Goal: Task Accomplishment & Management: Manage account settings

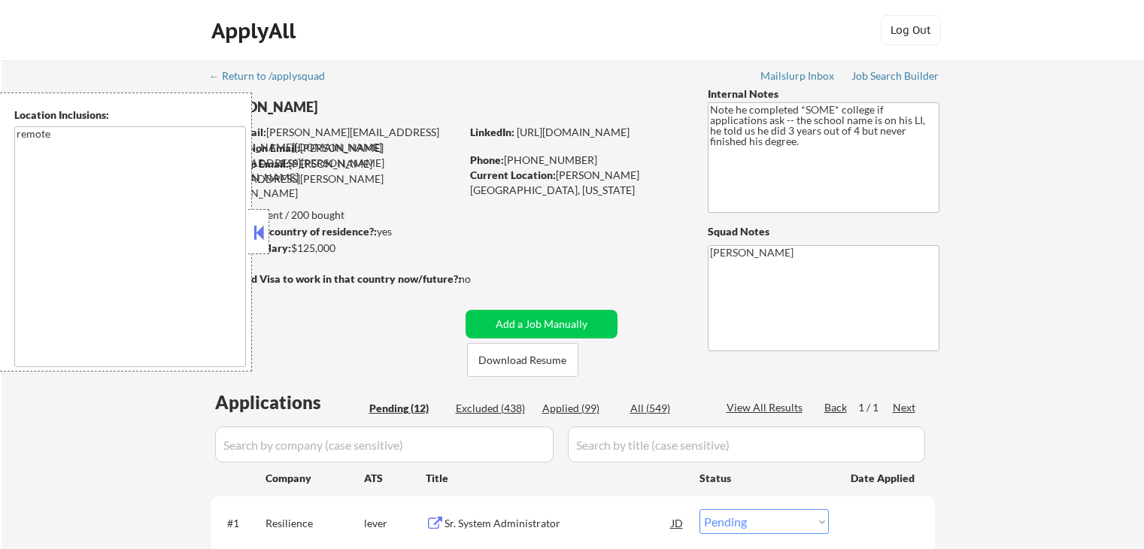
select select ""pending""
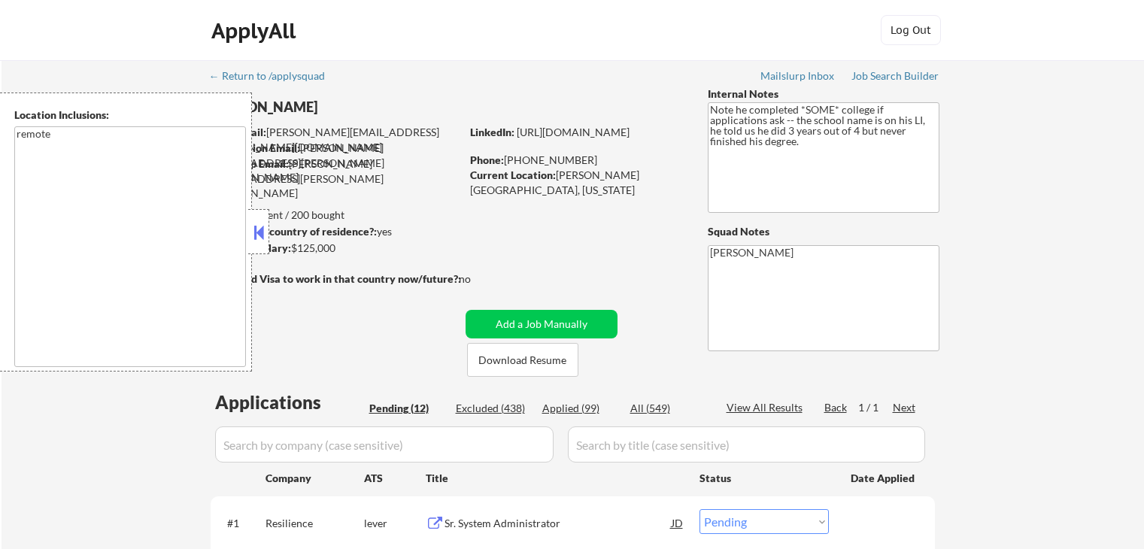
select select ""pending""
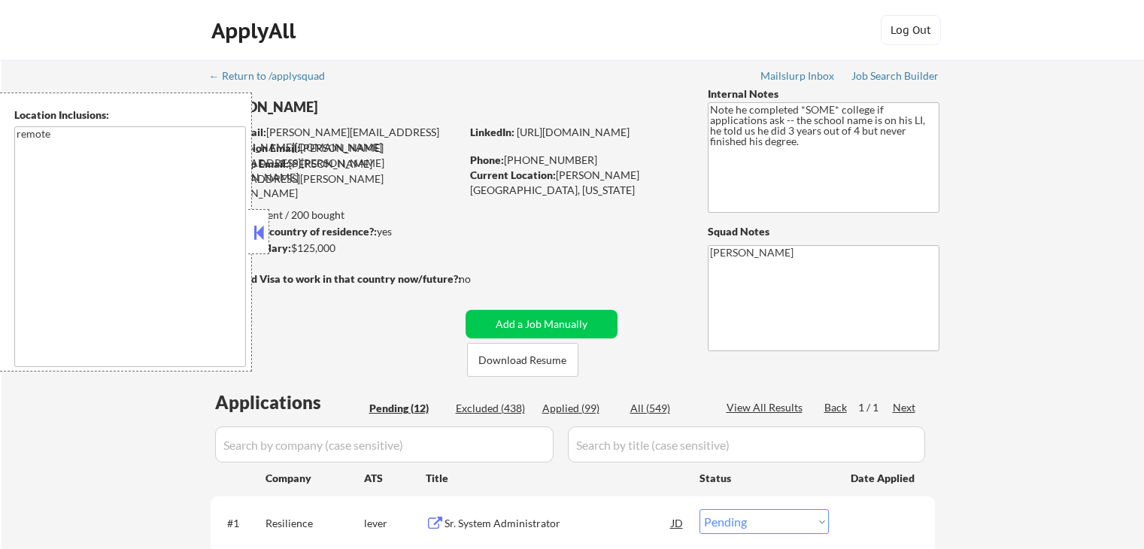
select select ""pending""
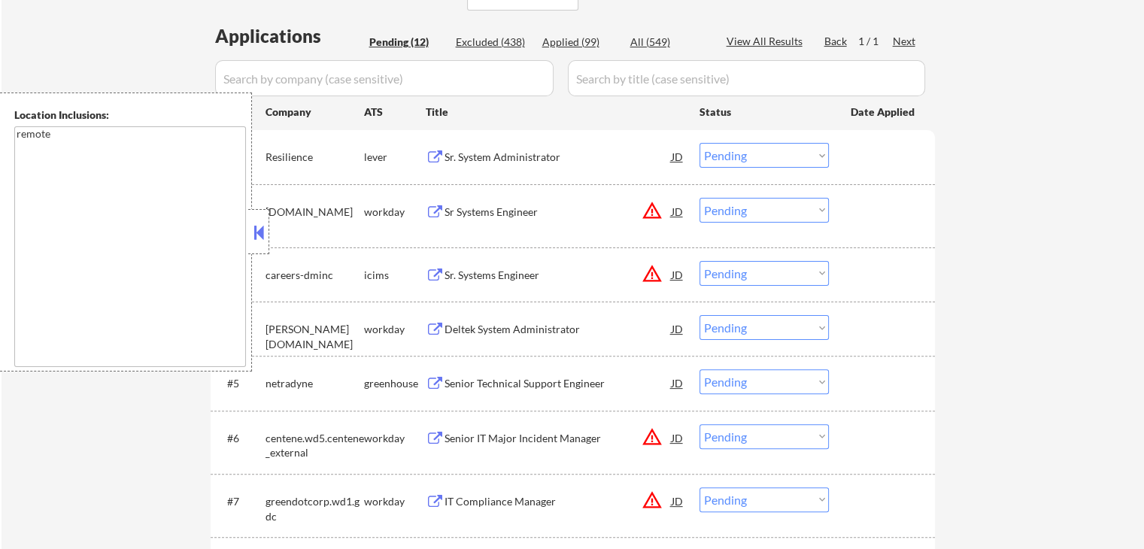
scroll to position [376, 0]
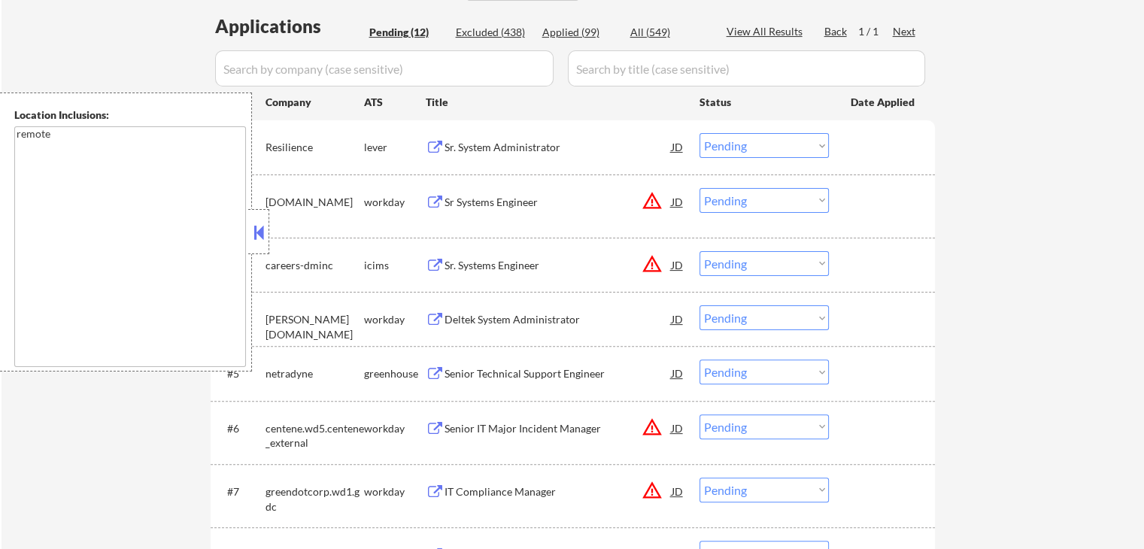
click at [750, 262] on select "Choose an option... Pending Applied Excluded (Questions) Excluded (Expired) Exc…" at bounding box center [764, 263] width 129 height 25
click at [700, 251] on select "Choose an option... Pending Applied Excluded (Questions) Excluded (Expired) Exc…" at bounding box center [764, 263] width 129 height 25
click at [974, 196] on div "← Return to /applysquad Mailslurp Inbox Job Search Builder [PERSON_NAME] User E…" at bounding box center [573, 284] width 1143 height 1201
select select ""pending""
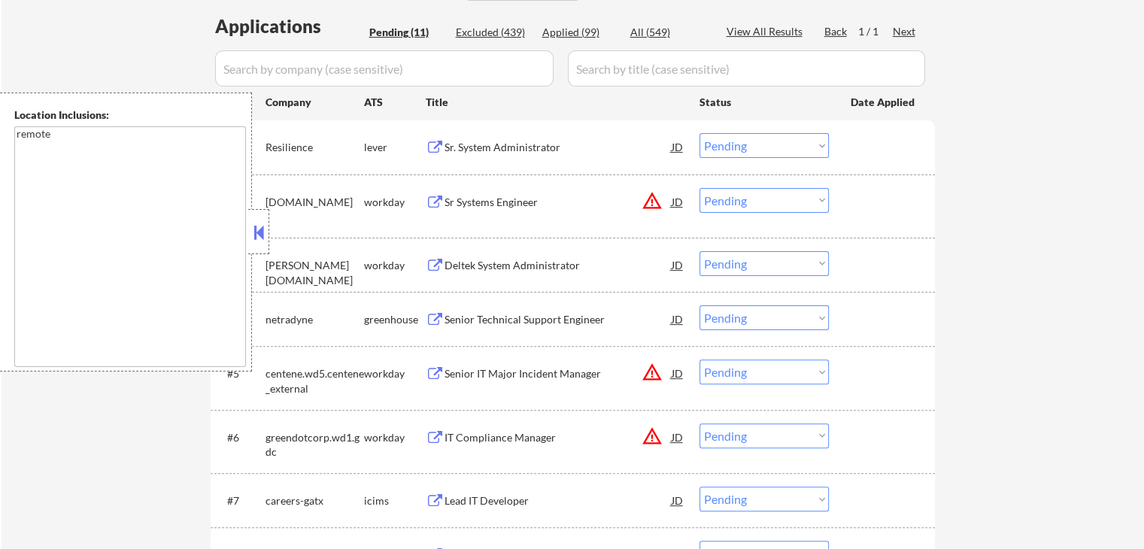
click at [457, 154] on div "Sr. System Administrator" at bounding box center [558, 147] width 227 height 15
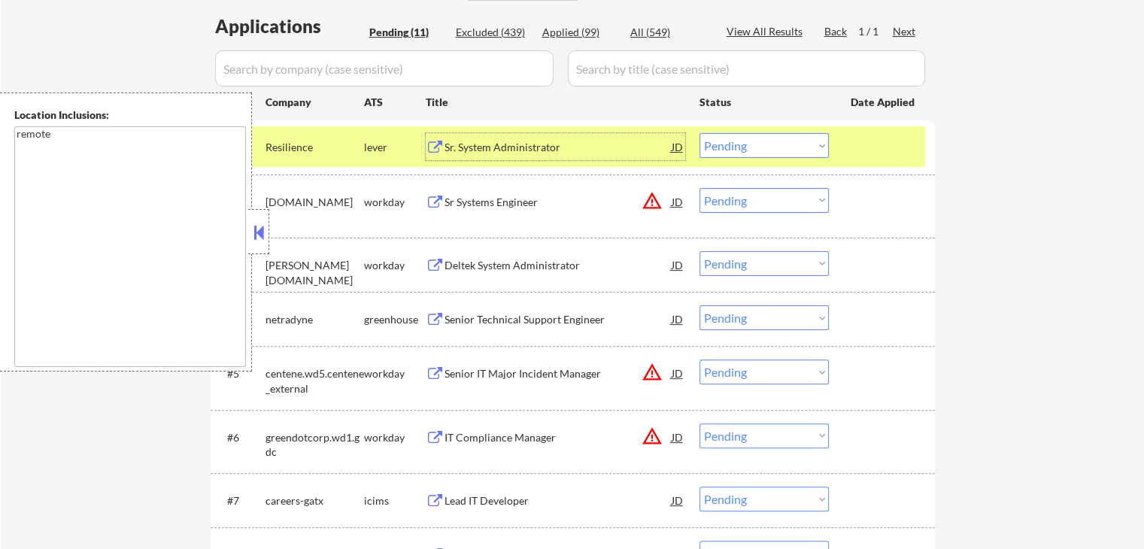
click at [488, 151] on div "Sr. System Administrator" at bounding box center [558, 147] width 227 height 15
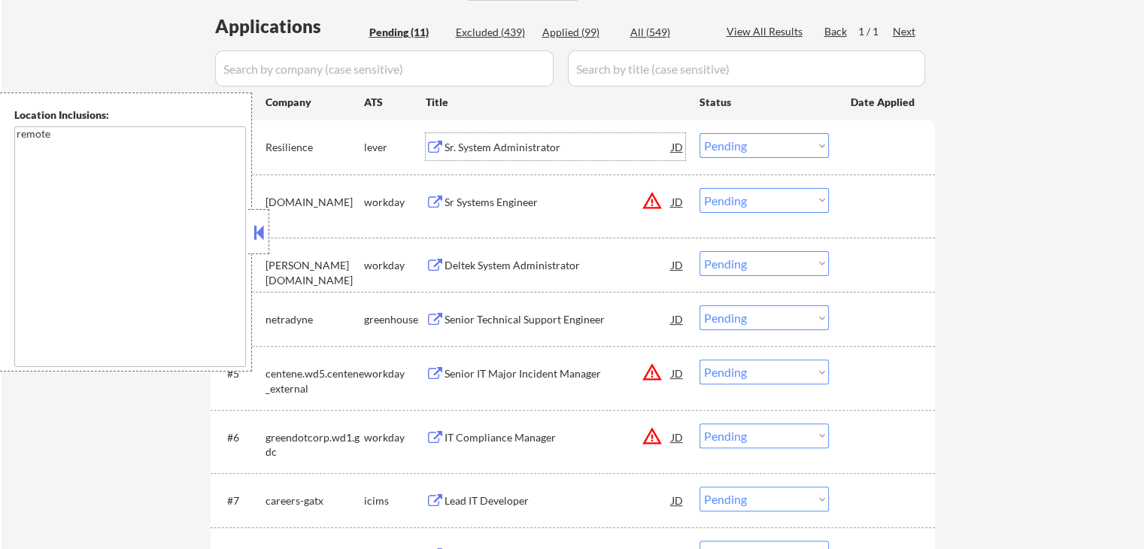
drag, startPoint x: 752, startPoint y: 147, endPoint x: 752, endPoint y: 154, distance: 7.6
click at [752, 147] on select "Choose an option... Pending Applied Excluded (Questions) Excluded (Expired) Exc…" at bounding box center [764, 145] width 129 height 25
click at [700, 133] on select "Choose an option... Pending Applied Excluded (Questions) Excluded (Expired) Exc…" at bounding box center [764, 145] width 129 height 25
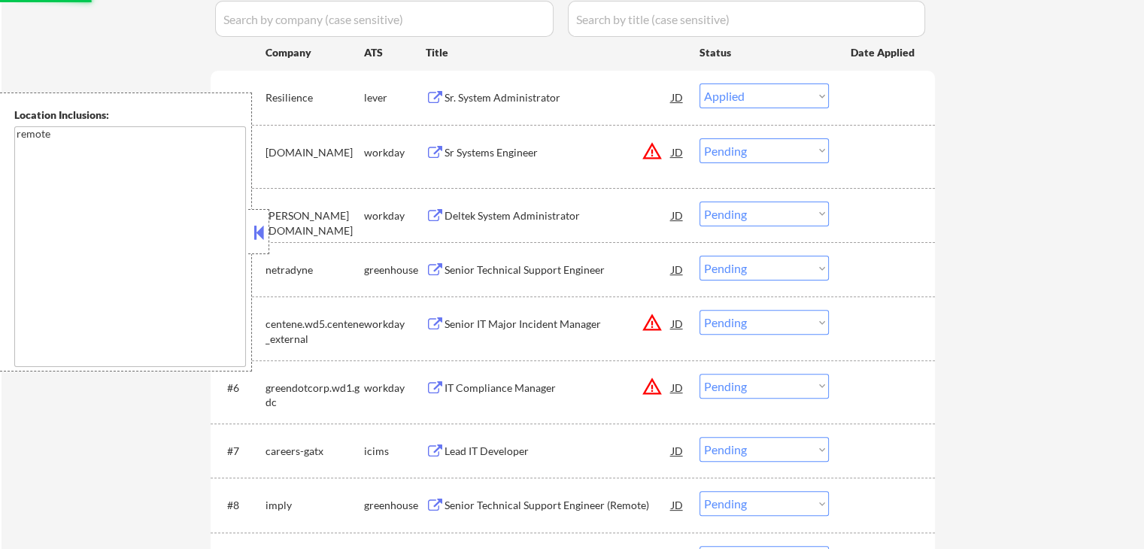
scroll to position [451, 0]
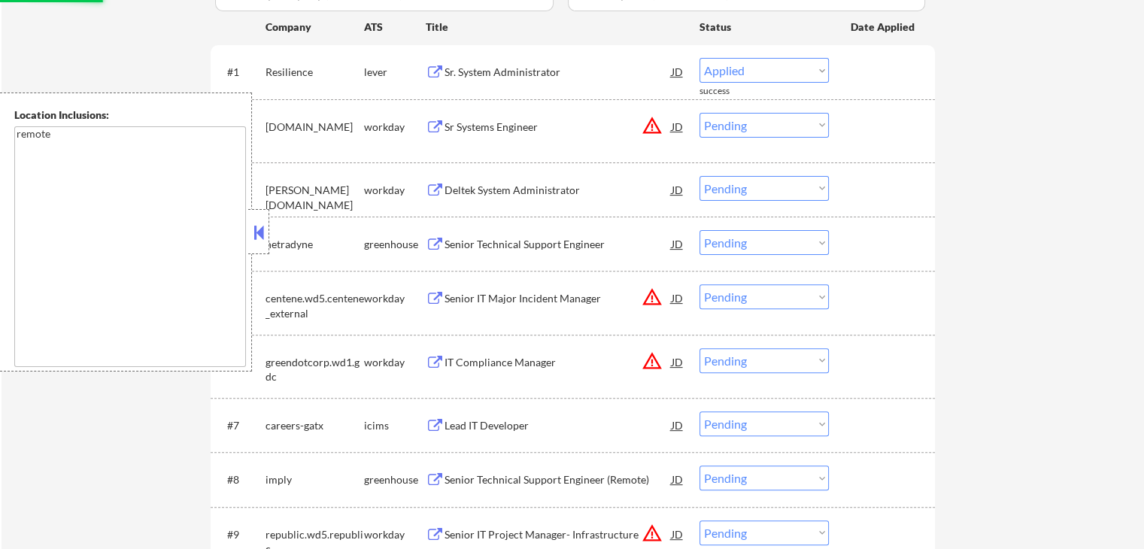
select select ""pending""
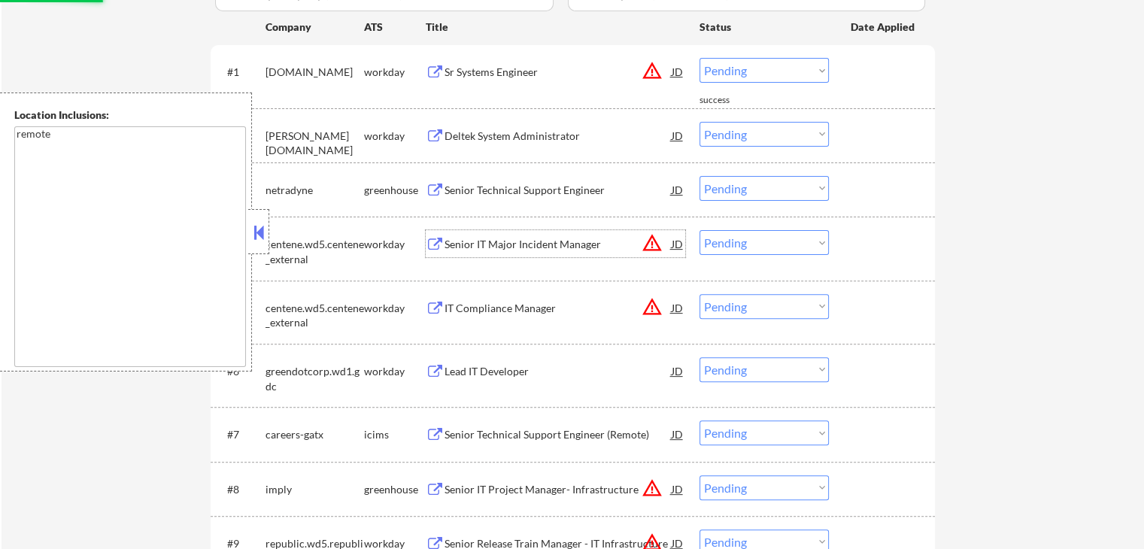
click at [483, 239] on div "Senior IT Major Incident Manager" at bounding box center [558, 243] width 227 height 27
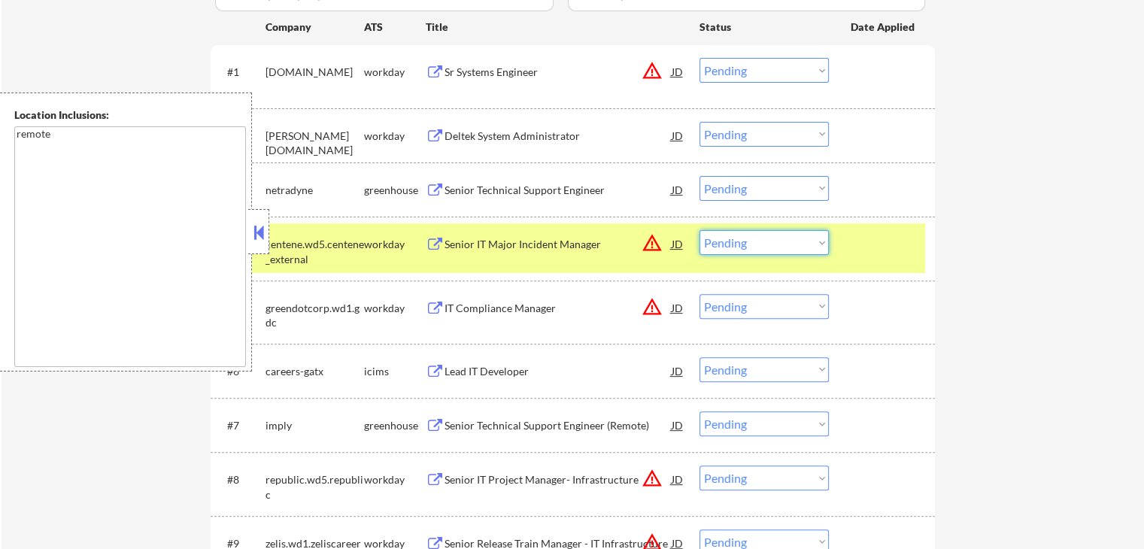
click at [783, 248] on select "Choose an option... Pending Applied Excluded (Questions) Excluded (Expired) Exc…" at bounding box center [764, 242] width 129 height 25
click at [700, 230] on select "Choose an option... Pending Applied Excluded (Questions) Excluded (Expired) Exc…" at bounding box center [764, 242] width 129 height 25
select select ""pending""
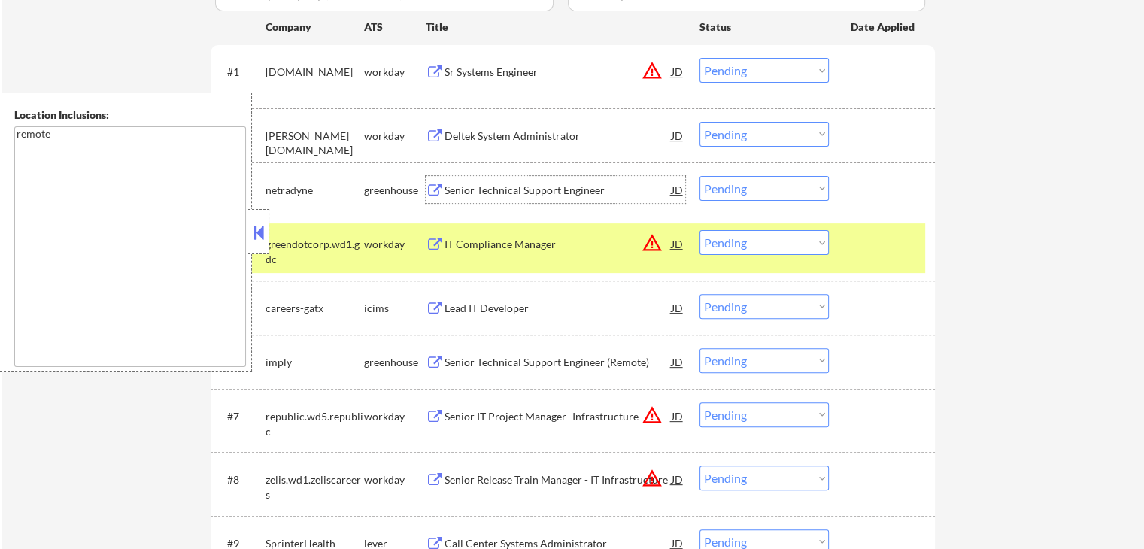
click at [521, 179] on div "Senior Technical Support Engineer" at bounding box center [558, 189] width 227 height 27
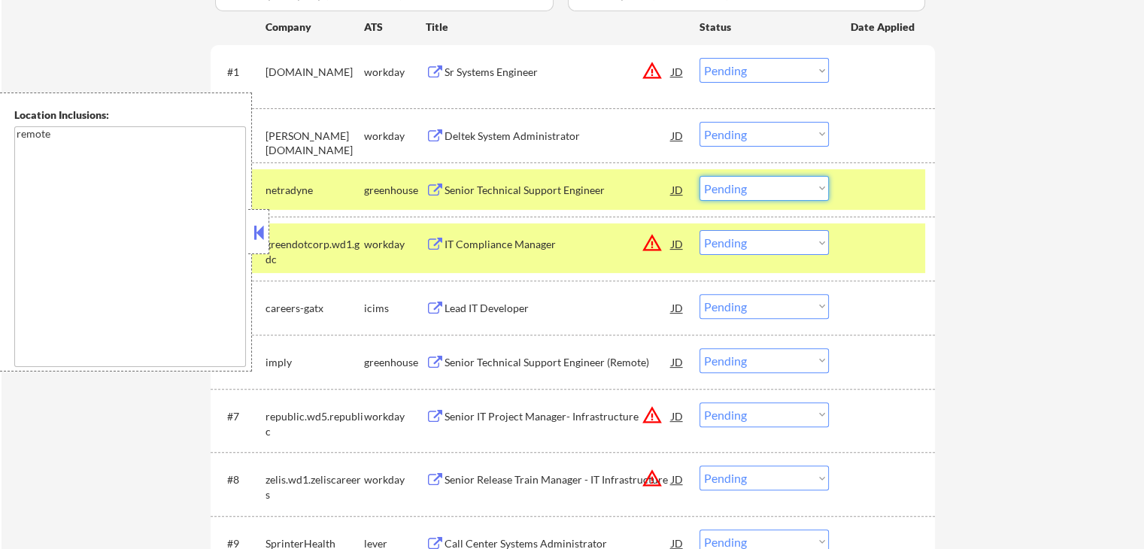
drag, startPoint x: 740, startPoint y: 177, endPoint x: 743, endPoint y: 185, distance: 8.8
click at [741, 177] on select "Choose an option... Pending Applied Excluded (Questions) Excluded (Expired) Exc…" at bounding box center [764, 188] width 129 height 25
click at [700, 176] on select "Choose an option... Pending Applied Excluded (Questions) Excluded (Expired) Exc…" at bounding box center [764, 188] width 129 height 25
select select ""pending""
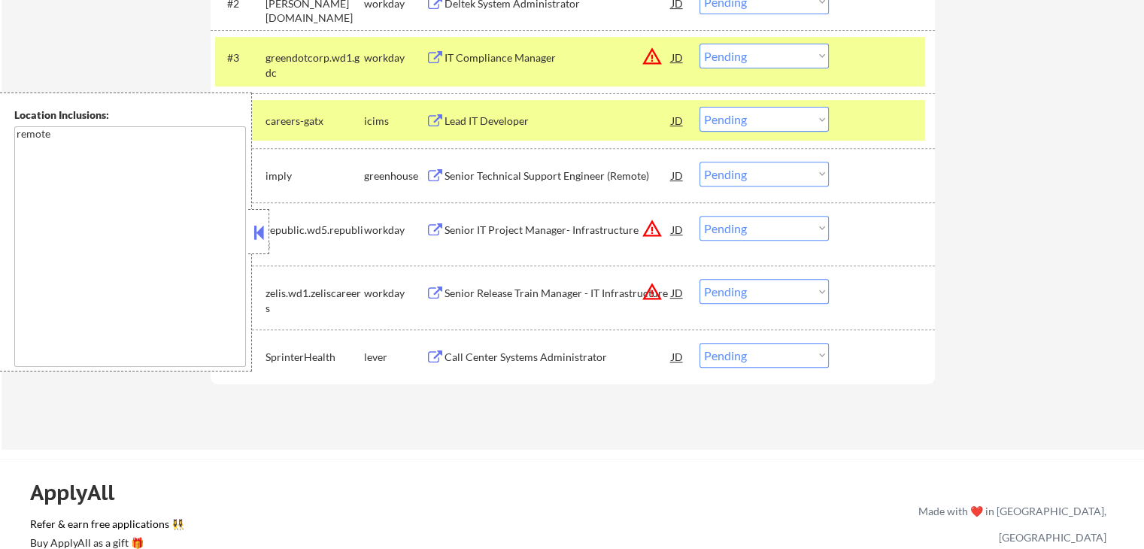
scroll to position [602, 0]
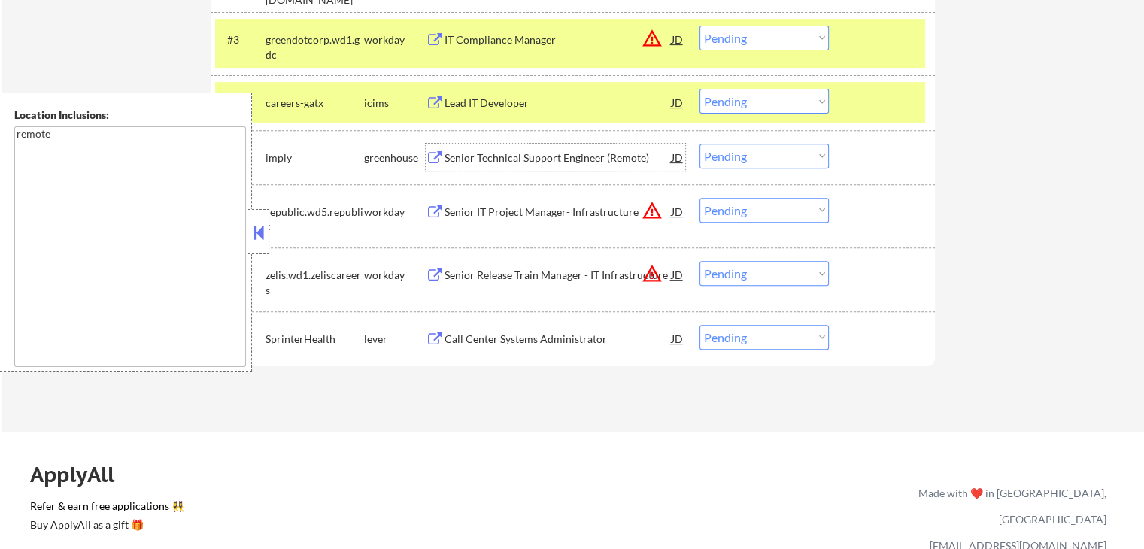
click at [463, 166] on div "Senior Technical Support Engineer (Remote)" at bounding box center [558, 157] width 227 height 27
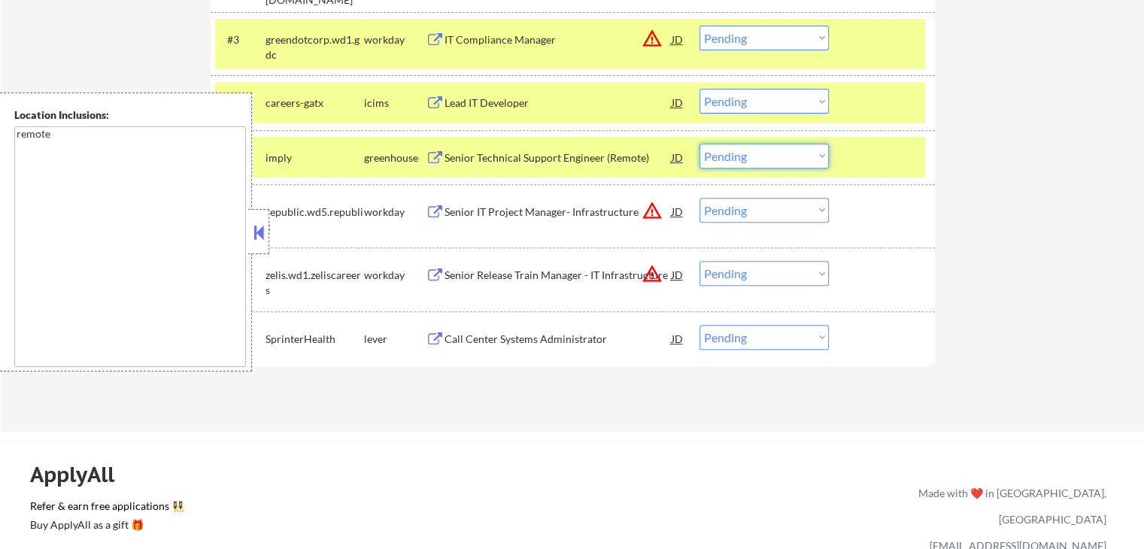
click at [728, 154] on select "Choose an option... Pending Applied Excluded (Questions) Excluded (Expired) Exc…" at bounding box center [764, 156] width 129 height 25
click at [700, 144] on select "Choose an option... Pending Applied Excluded (Questions) Excluded (Expired) Exc…" at bounding box center [764, 156] width 129 height 25
select select ""pending""
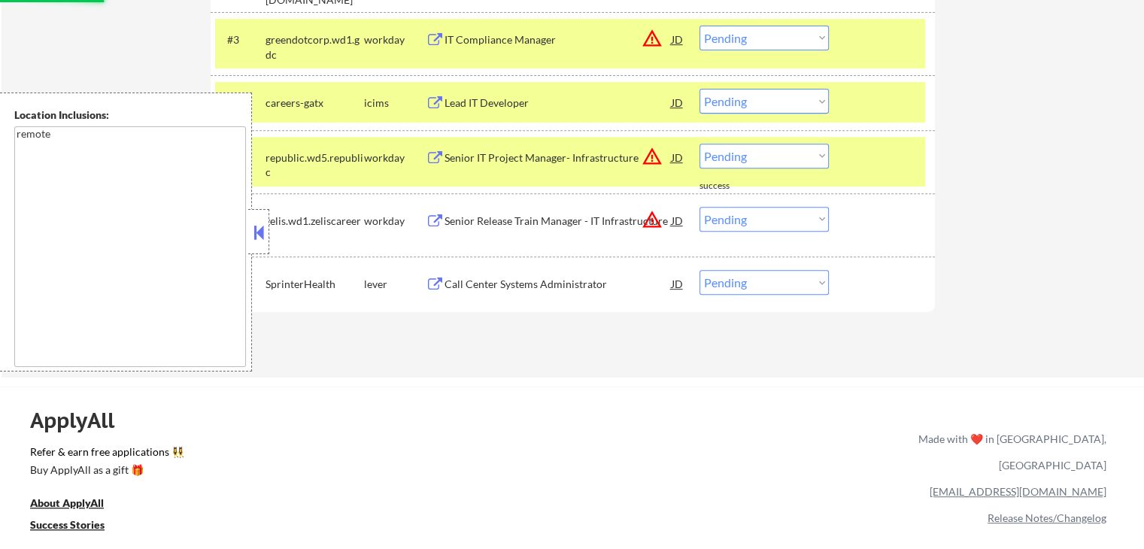
click at [912, 174] on div "#5 republic.wd5.republic workday Senior IT Project Manager- Infrastructure JD w…" at bounding box center [570, 162] width 710 height 50
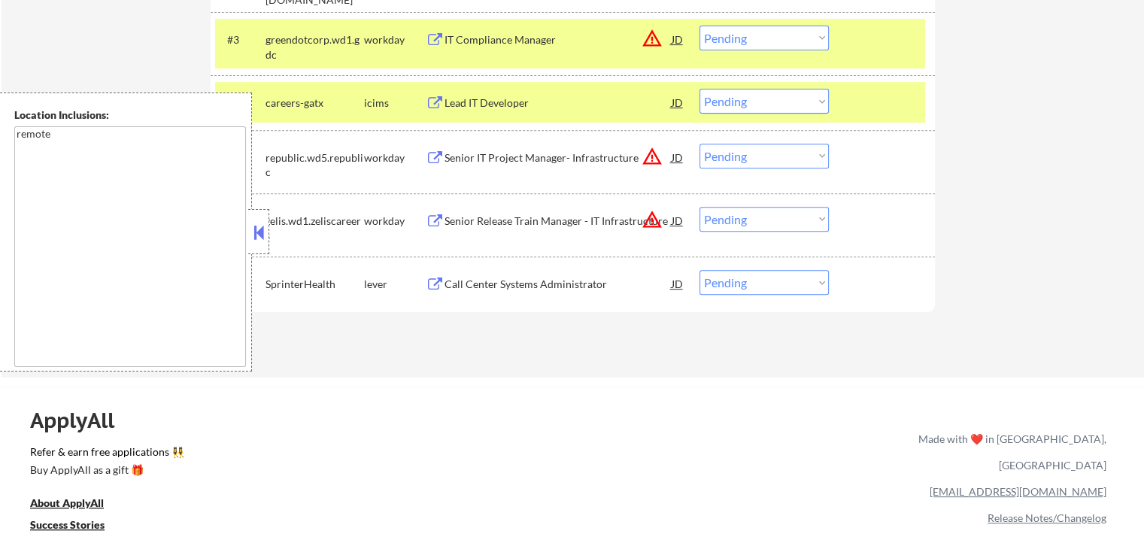
click at [521, 284] on div "Call Center Systems Administrator" at bounding box center [558, 284] width 227 height 15
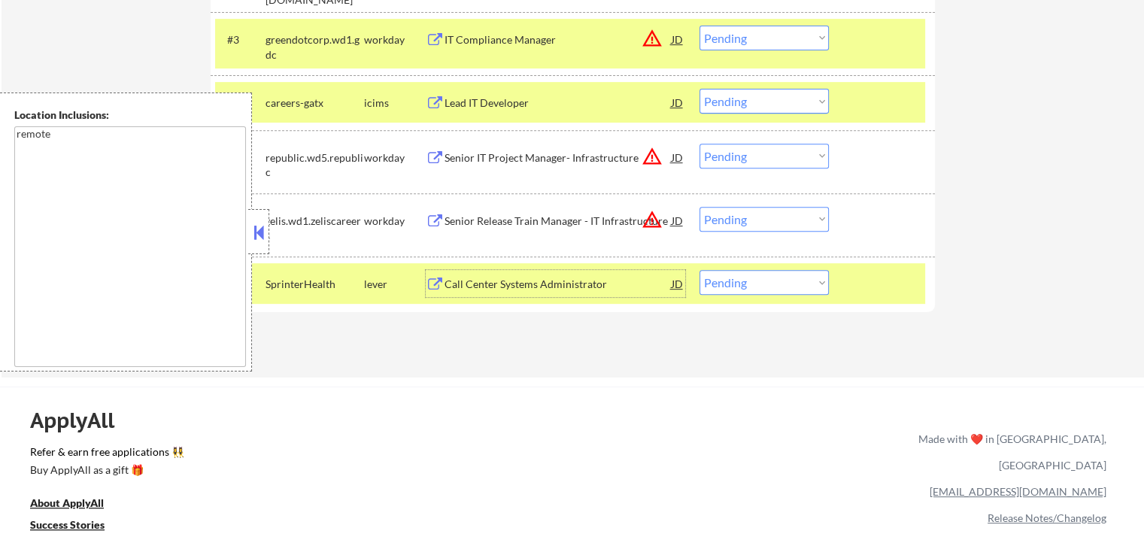
click at [759, 281] on select "Choose an option... Pending Applied Excluded (Questions) Excluded (Expired) Exc…" at bounding box center [764, 282] width 129 height 25
select select ""applied""
click at [700, 270] on select "Choose an option... Pending Applied Excluded (Questions) Excluded (Expired) Exc…" at bounding box center [764, 282] width 129 height 25
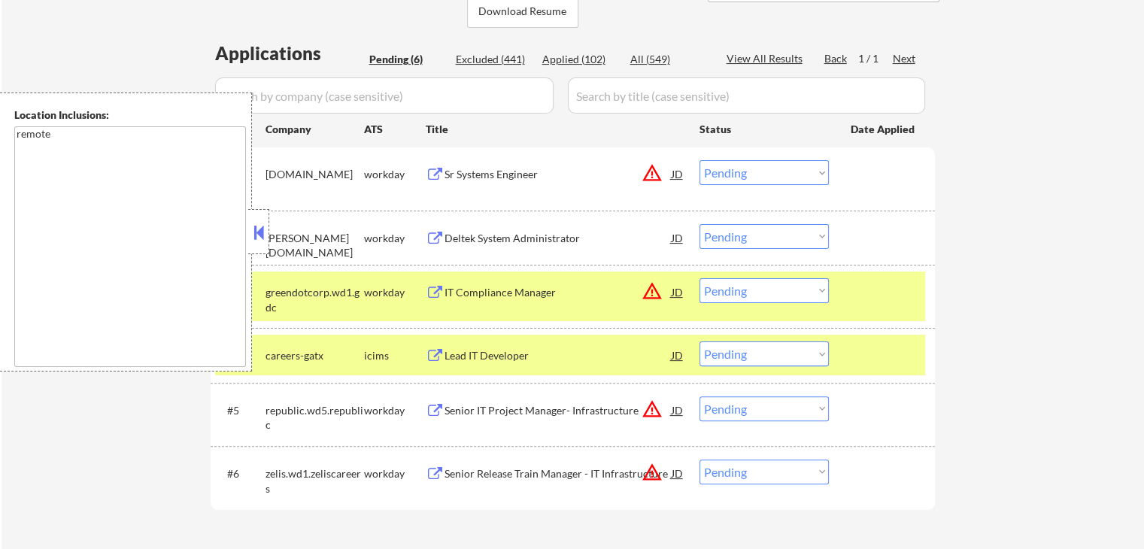
scroll to position [301, 0]
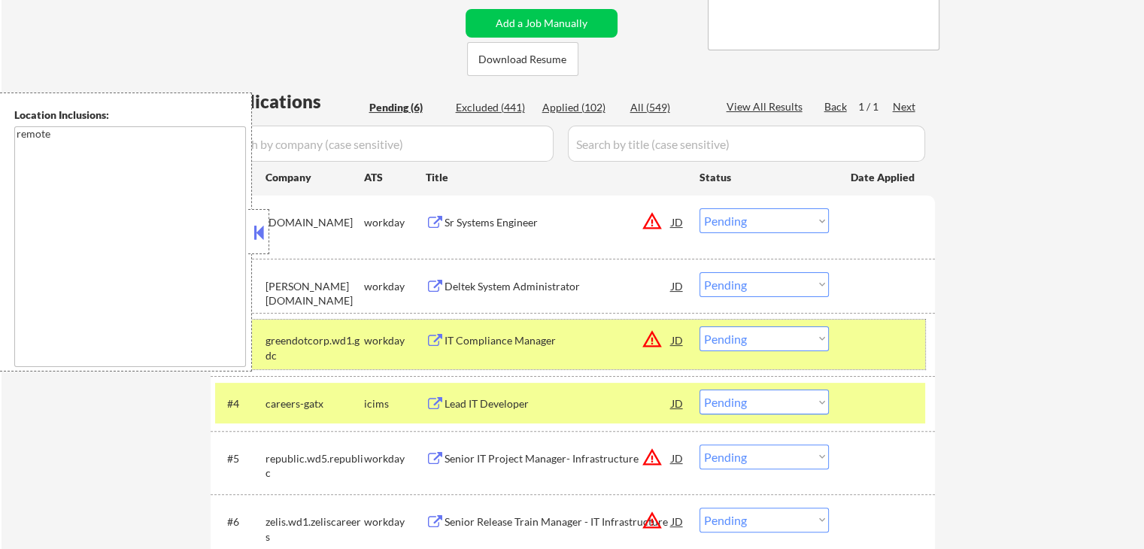
click at [880, 359] on div "#3 greendotcorp.wd1.gdc workday IT Compliance Manager JD warning_amber Choose a…" at bounding box center [570, 345] width 710 height 50
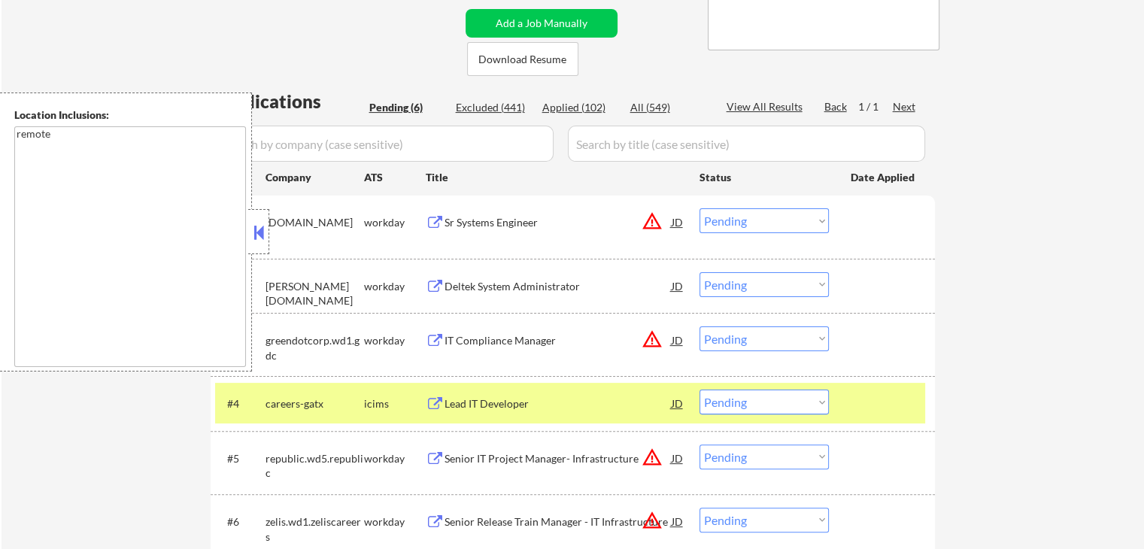
click at [888, 385] on div "#4 careers-gatx icims Lead IT Developer JD warning_amber Choose an option... Pe…" at bounding box center [570, 403] width 710 height 41
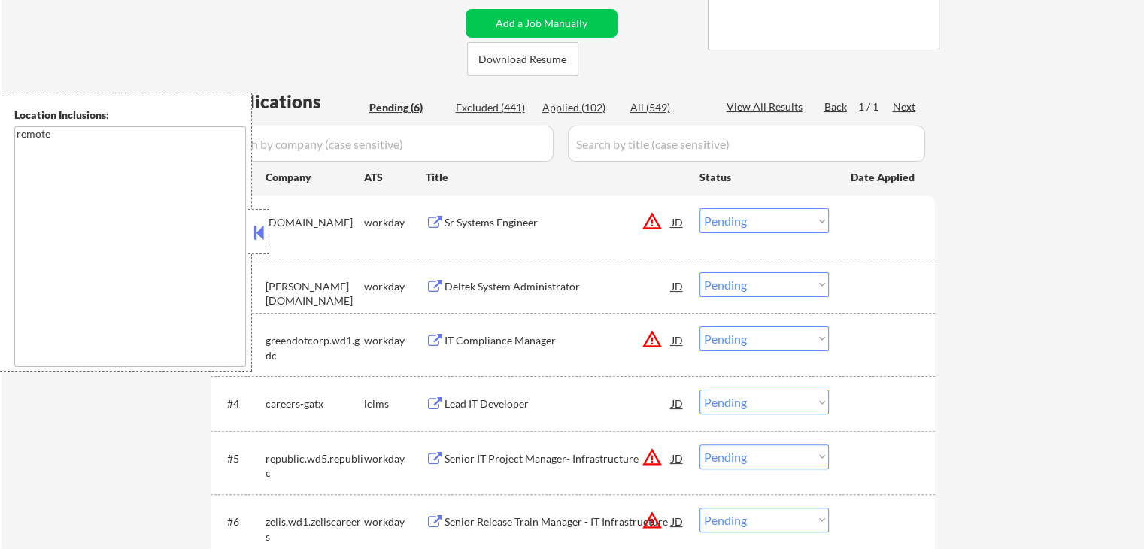
click at [262, 226] on button at bounding box center [259, 232] width 17 height 23
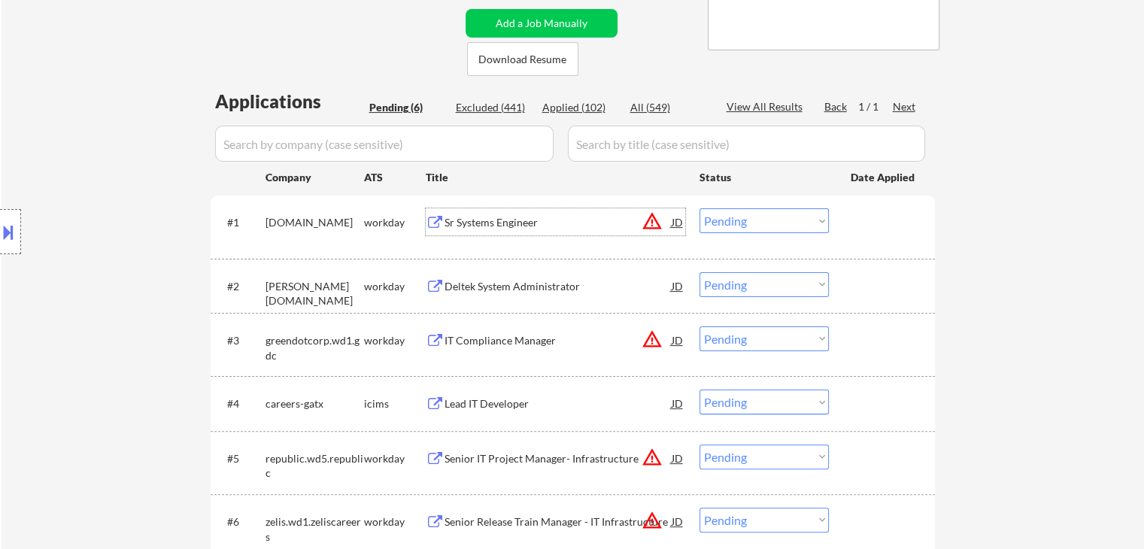
click at [451, 223] on div "Sr Systems Engineer" at bounding box center [558, 222] width 227 height 15
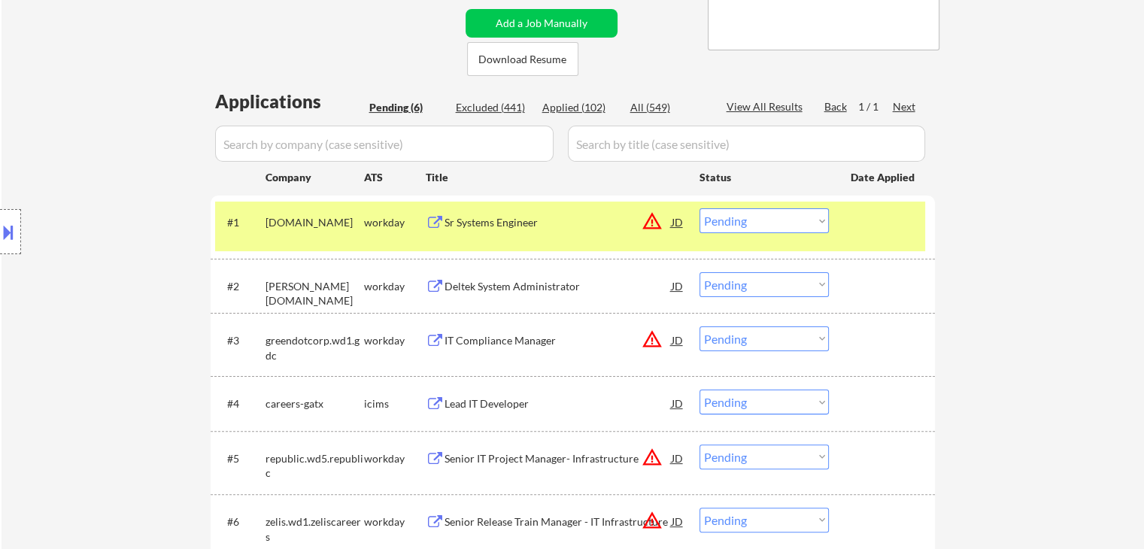
click at [451, 279] on div "Deltek System Administrator" at bounding box center [558, 286] width 227 height 15
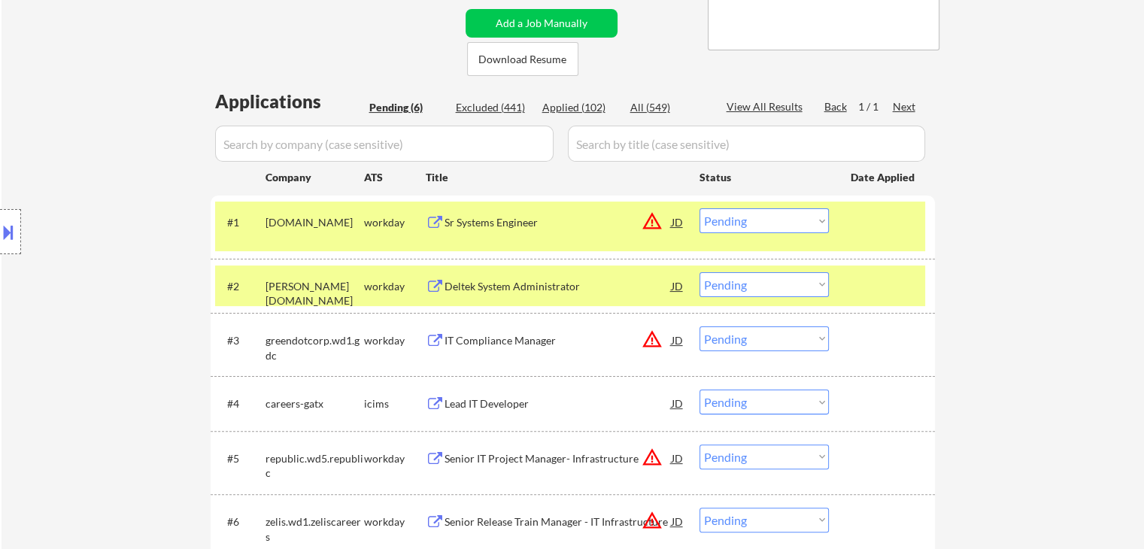
click at [472, 339] on div "IT Compliance Manager" at bounding box center [558, 340] width 227 height 15
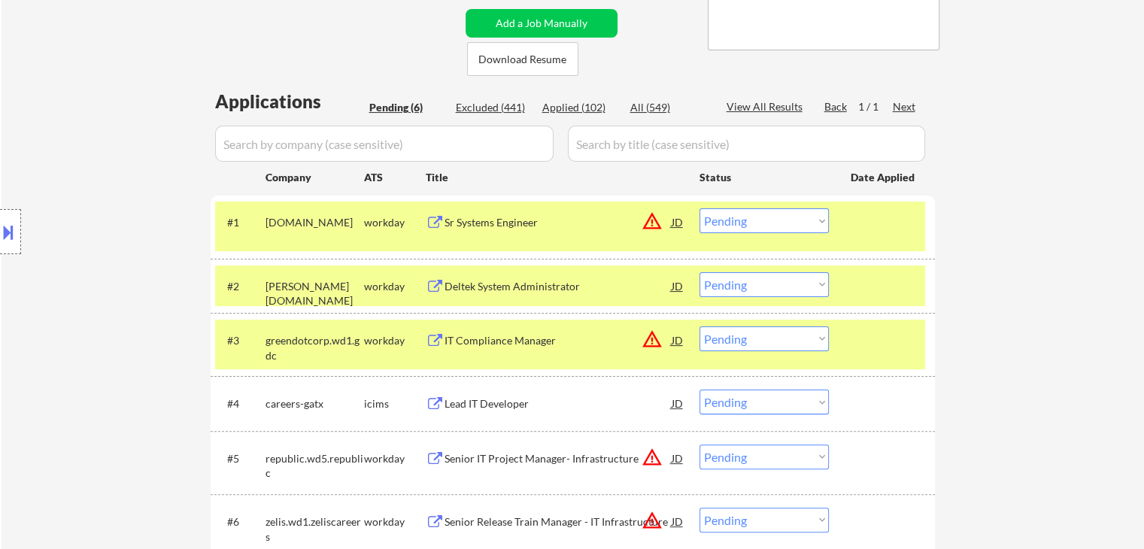
click at [453, 448] on div "Senior IT Project Manager- Infrastructure" at bounding box center [558, 458] width 227 height 27
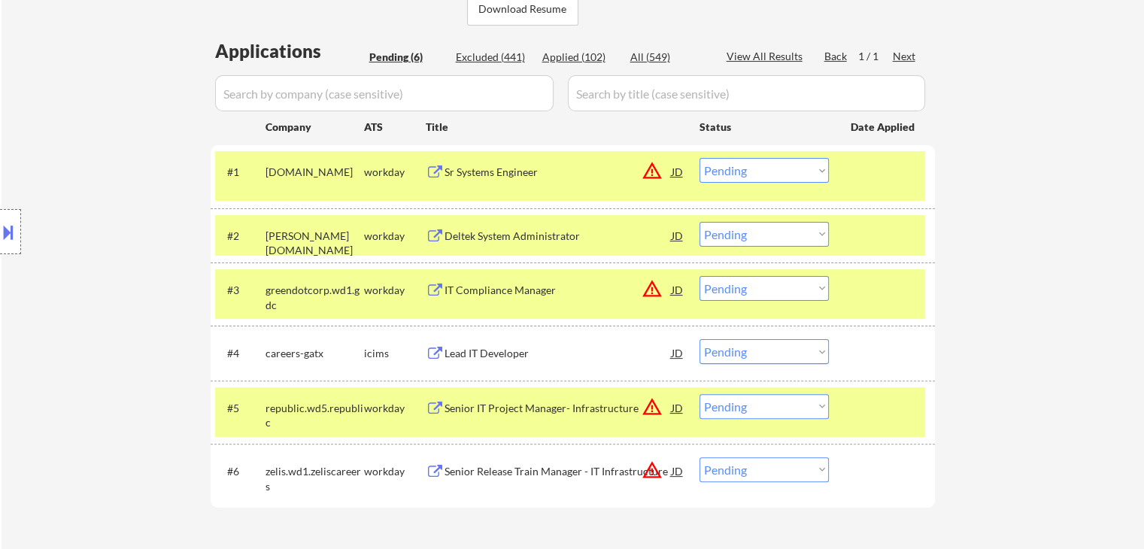
scroll to position [376, 0]
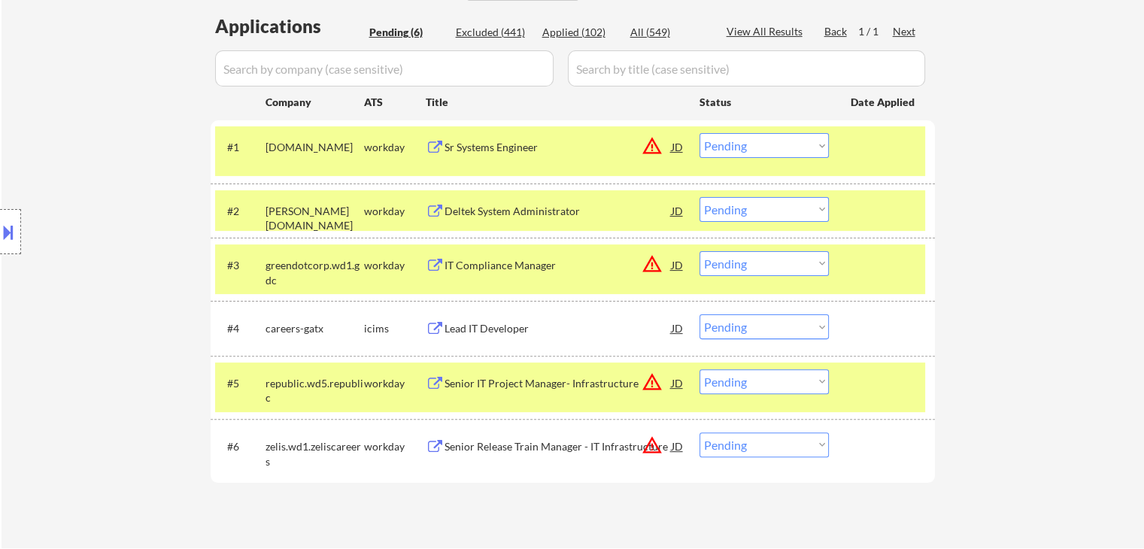
click at [463, 445] on div "Senior Release Train Manager - IT Infrastructure" at bounding box center [558, 446] width 227 height 15
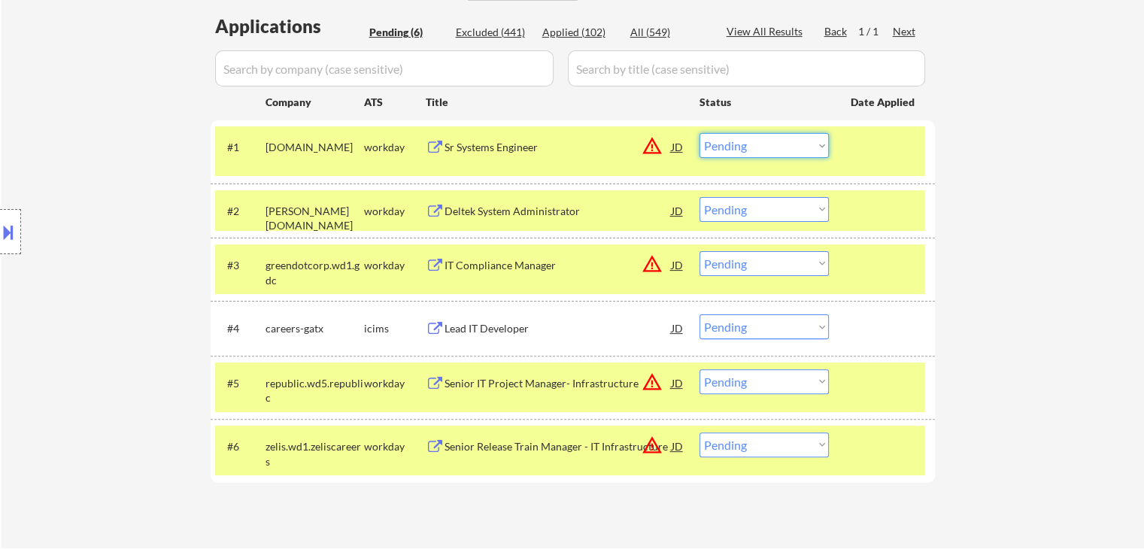
click at [752, 147] on select "Choose an option... Pending Applied Excluded (Questions) Excluded (Expired) Exc…" at bounding box center [764, 145] width 129 height 25
click at [700, 133] on select "Choose an option... Pending Applied Excluded (Questions) Excluded (Expired) Exc…" at bounding box center [764, 145] width 129 height 25
select select ""pending""
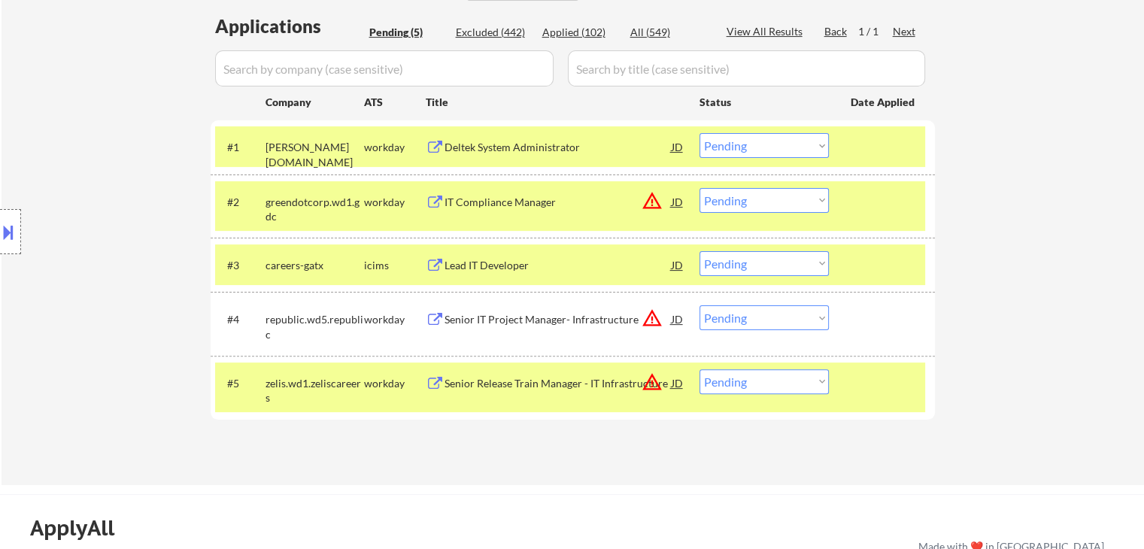
click at [766, 319] on select "Choose an option... Pending Applied Excluded (Questions) Excluded (Expired) Exc…" at bounding box center [764, 317] width 129 height 25
click at [700, 305] on select "Choose an option... Pending Applied Excluded (Questions) Excluded (Expired) Exc…" at bounding box center [764, 317] width 129 height 25
select select ""pending""
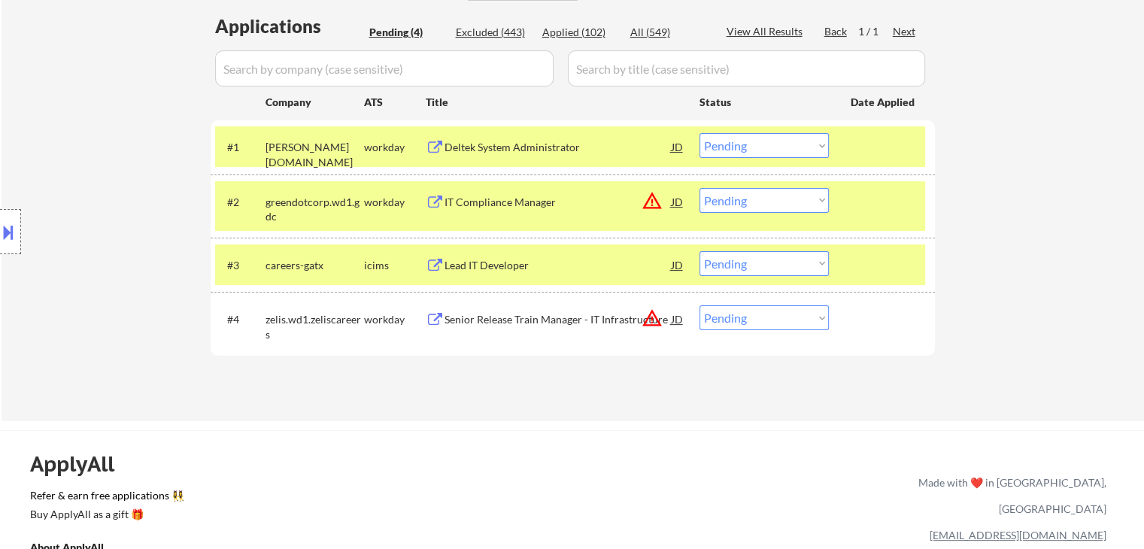
drag, startPoint x: 727, startPoint y: 193, endPoint x: 731, endPoint y: 204, distance: 11.5
click at [728, 194] on select "Choose an option... Pending Applied Excluded (Questions) Excluded (Expired) Exc…" at bounding box center [764, 200] width 129 height 25
click at [700, 188] on select "Choose an option... Pending Applied Excluded (Questions) Excluded (Expired) Exc…" at bounding box center [764, 200] width 129 height 25
select select ""pending""
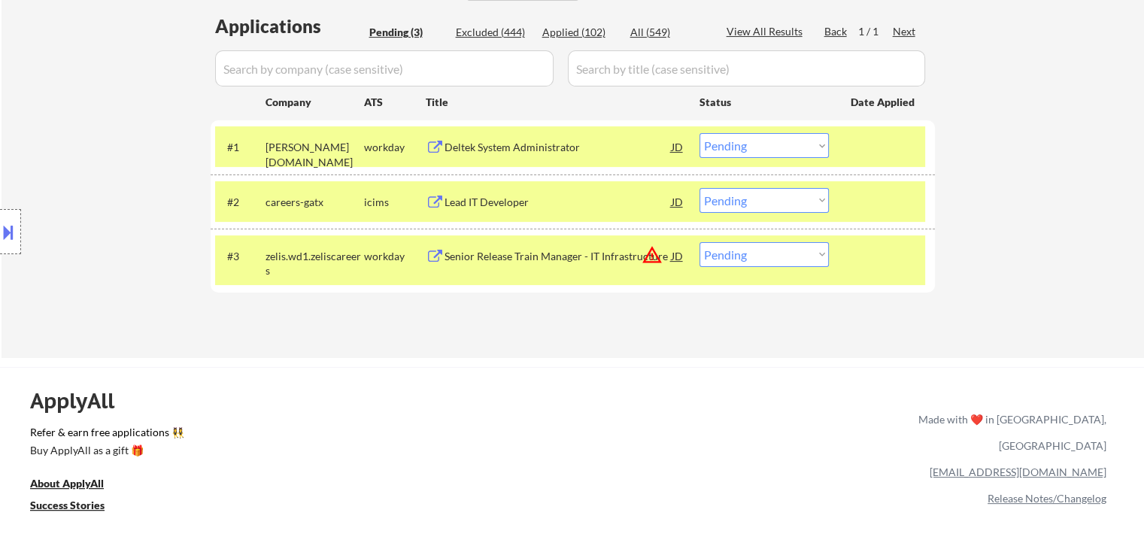
click at [733, 254] on select "Choose an option... Pending Applied Excluded (Questions) Excluded (Expired) Exc…" at bounding box center [764, 254] width 129 height 25
select select ""excluded__bad_match_""
click at [700, 242] on select "Choose an option... Pending Applied Excluded (Questions) Excluded (Expired) Exc…" at bounding box center [764, 254] width 129 height 25
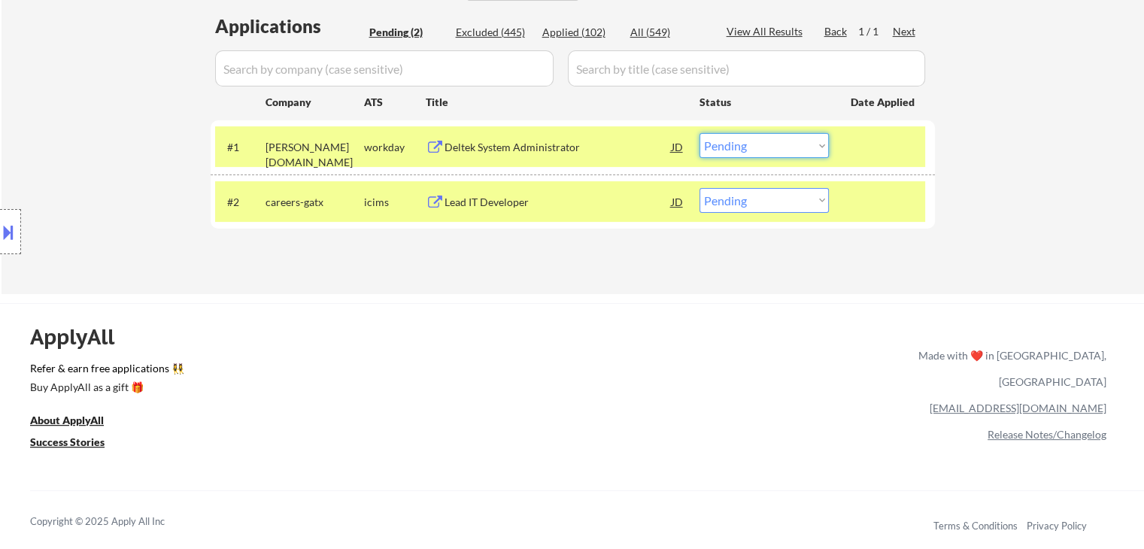
click at [772, 150] on select "Choose an option... Pending Applied Excluded (Questions) Excluded (Expired) Exc…" at bounding box center [764, 145] width 129 height 25
click at [700, 133] on select "Choose an option... Pending Applied Excluded (Questions) Excluded (Expired) Exc…" at bounding box center [764, 145] width 129 height 25
select select ""pending""
